Goal: Find specific page/section: Find specific page/section

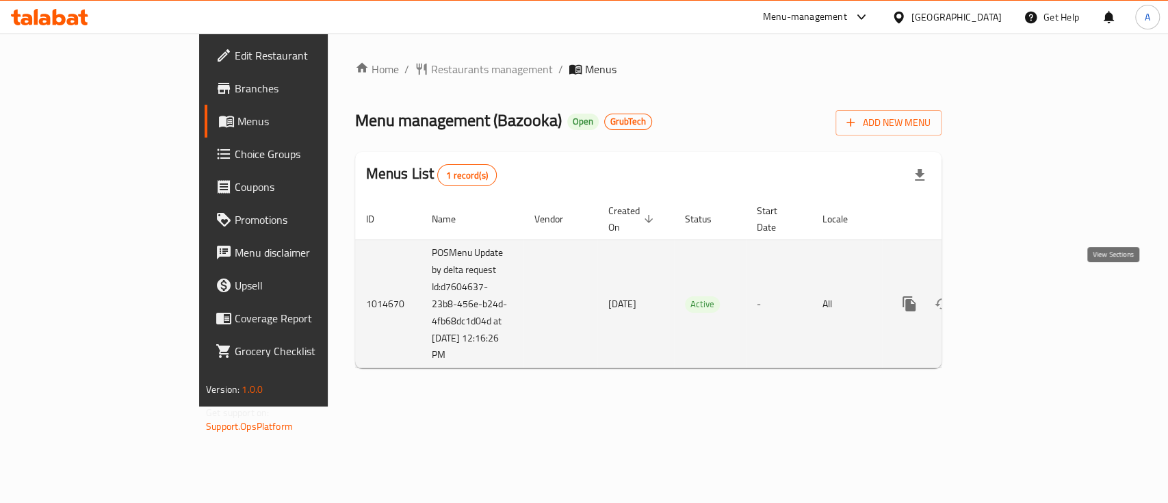
click at [1016, 296] on icon "enhanced table" at bounding box center [1008, 304] width 16 height 16
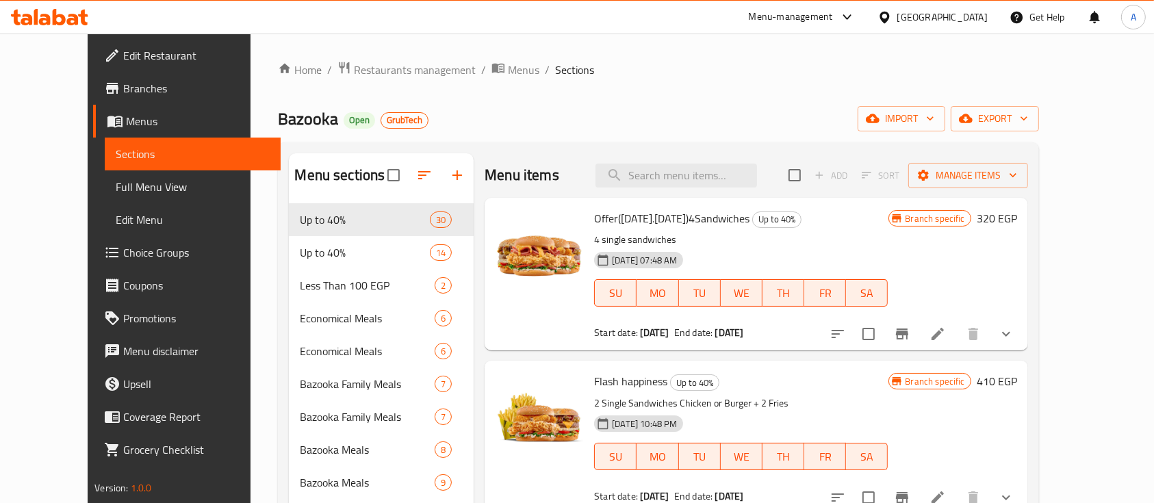
click at [843, 190] on div "Menu items Add Sort Manage items" at bounding box center [755, 175] width 543 height 44
click at [706, 167] on input "search" at bounding box center [675, 176] width 161 height 24
type input "س"
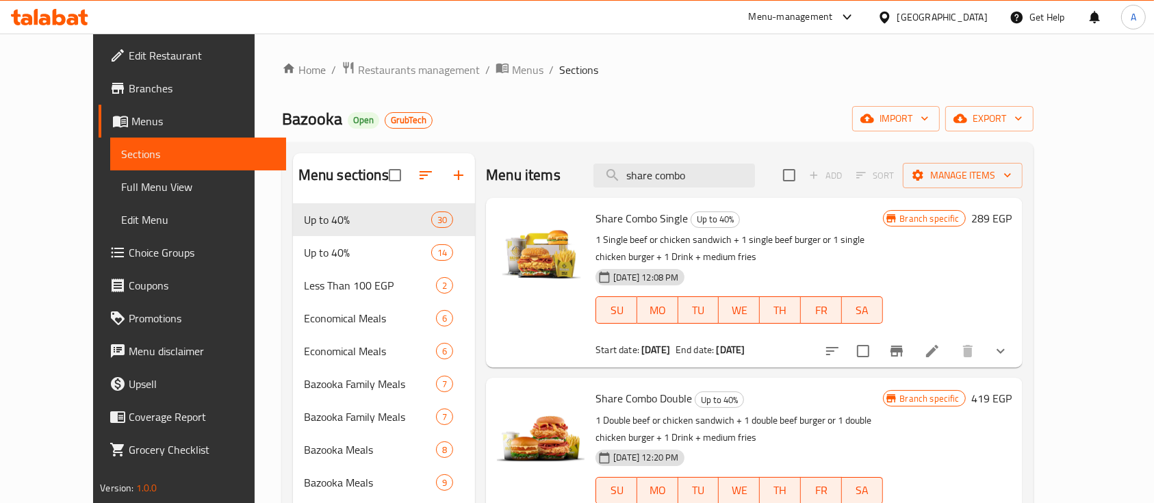
type input "share combo"
click at [951, 341] on li at bounding box center [932, 351] width 38 height 25
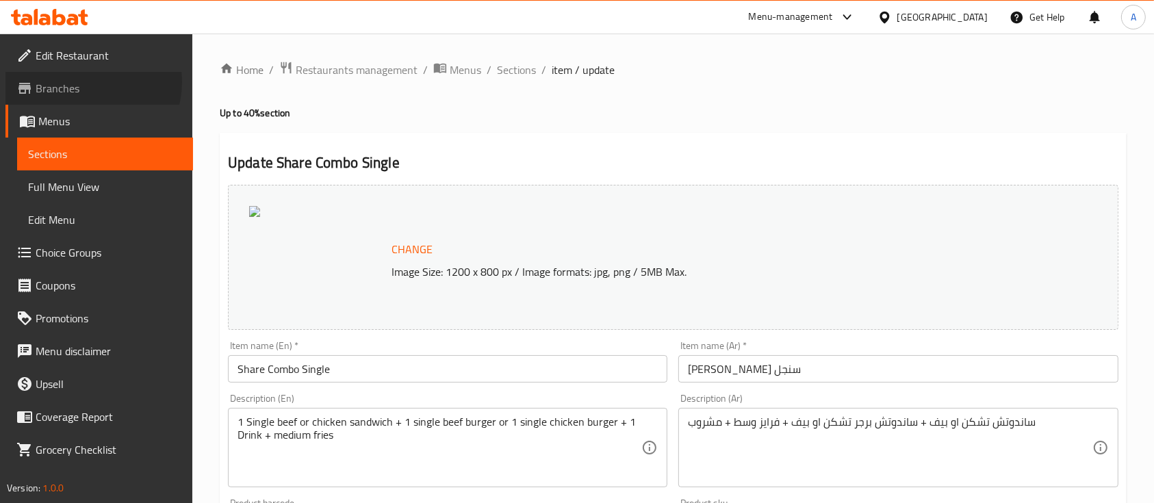
click at [86, 82] on span "Branches" at bounding box center [109, 88] width 146 height 16
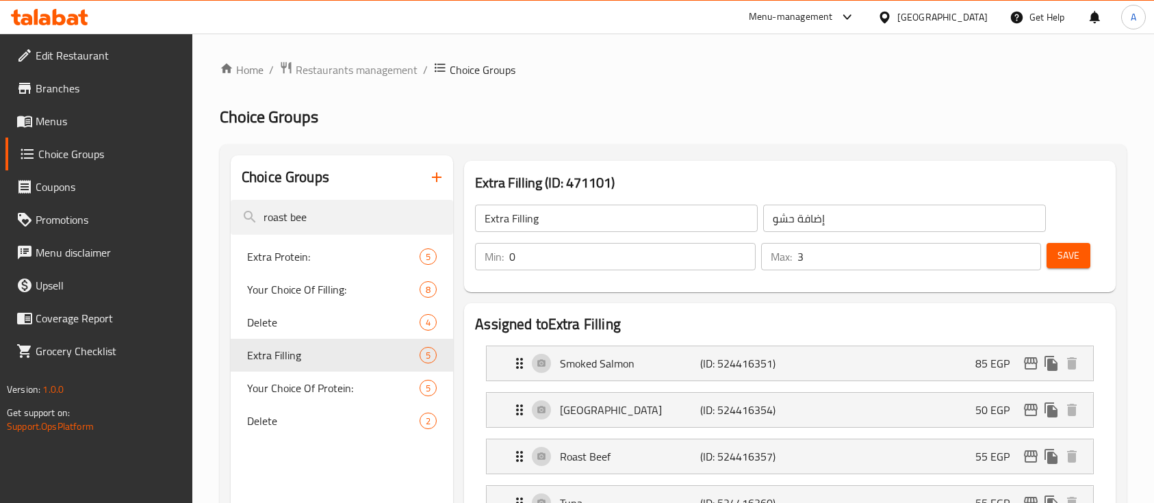
scroll to position [129, 0]
